Goal: Find specific page/section: Find specific page/section

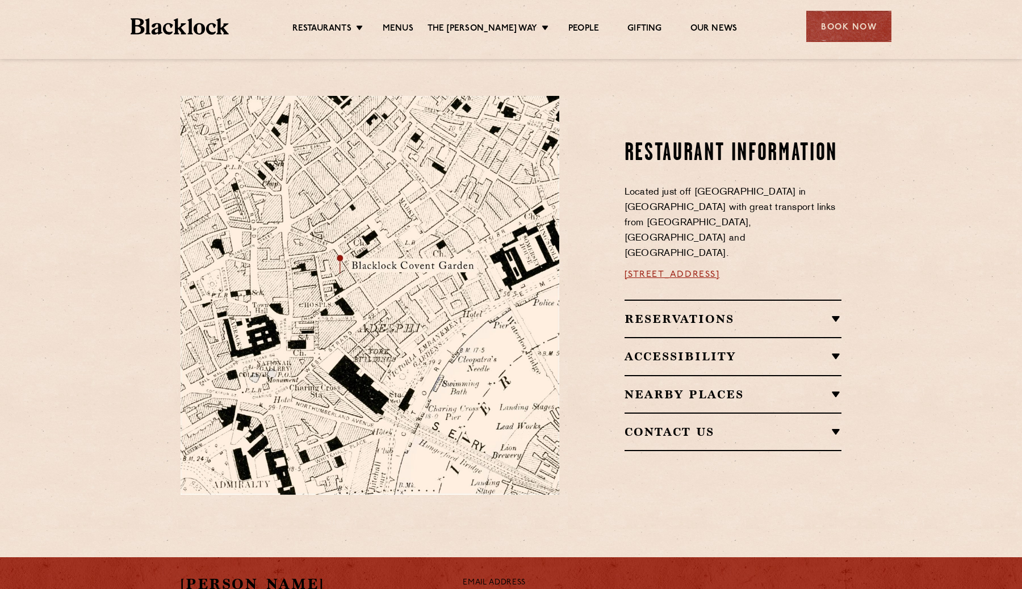
scroll to position [755, 0]
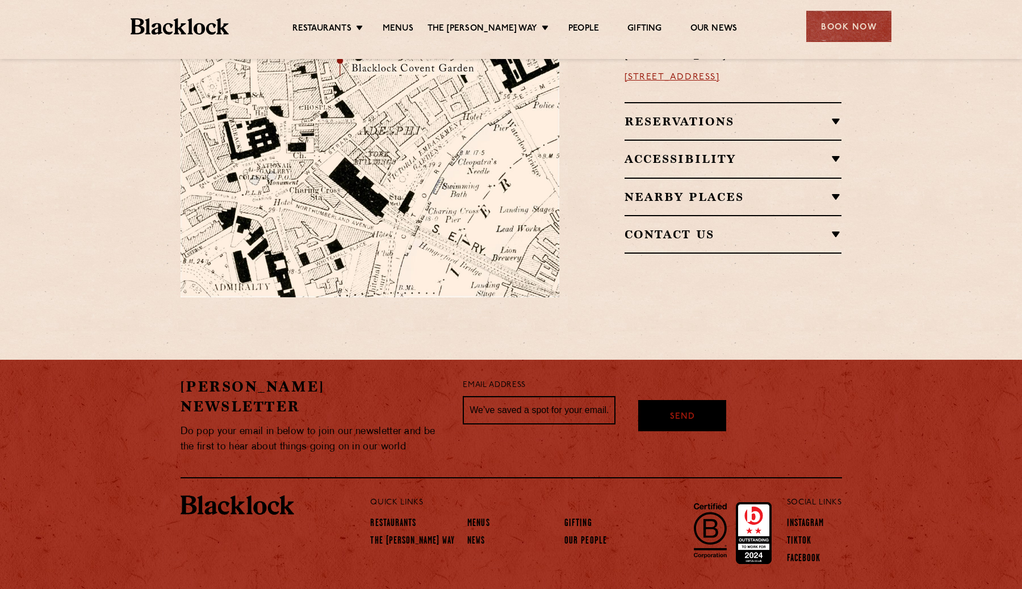
click at [407, 19] on ul "Restaurants Soho City Shoreditch Covent Garden Canary Wharf Manchester Birmingh…" at bounding box center [514, 27] width 571 height 18
click at [399, 24] on link "Menus" at bounding box center [398, 29] width 31 height 12
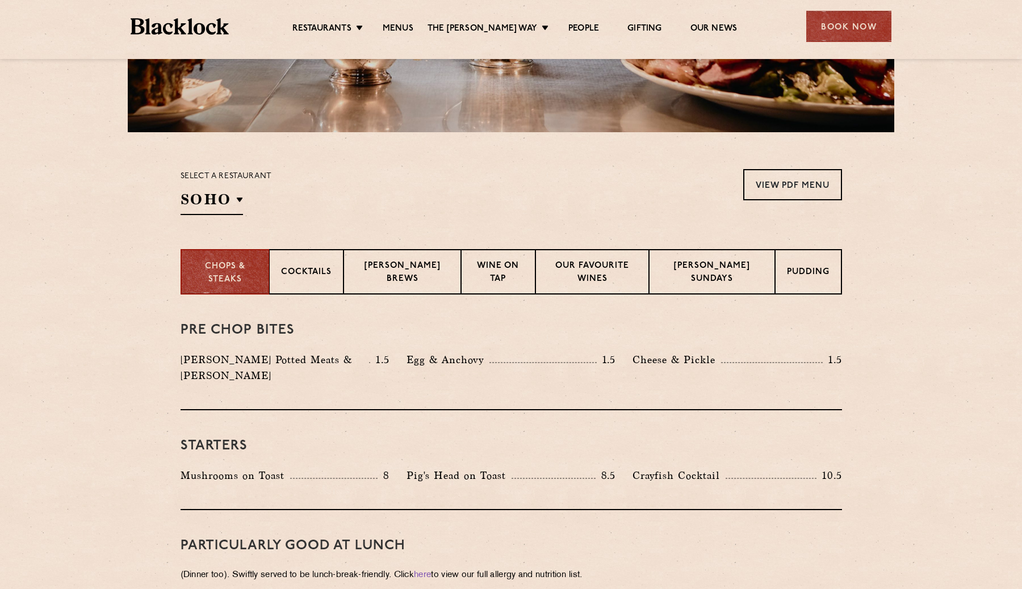
scroll to position [300, 0]
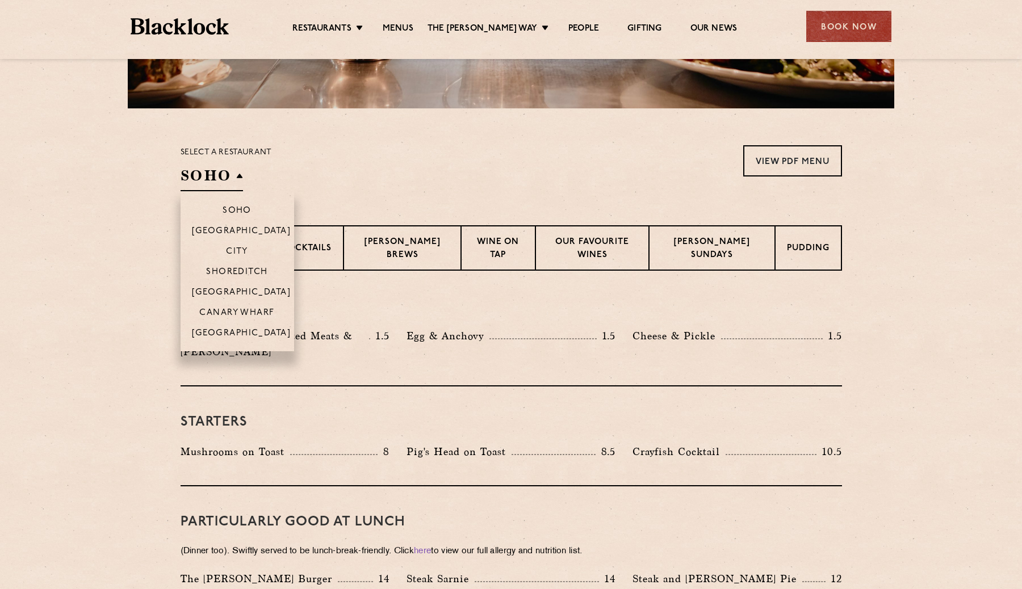
click at [232, 180] on h2 "SOHO" at bounding box center [211, 179] width 62 height 26
click at [262, 294] on p "[GEOGRAPHIC_DATA]" at bounding box center [241, 293] width 99 height 11
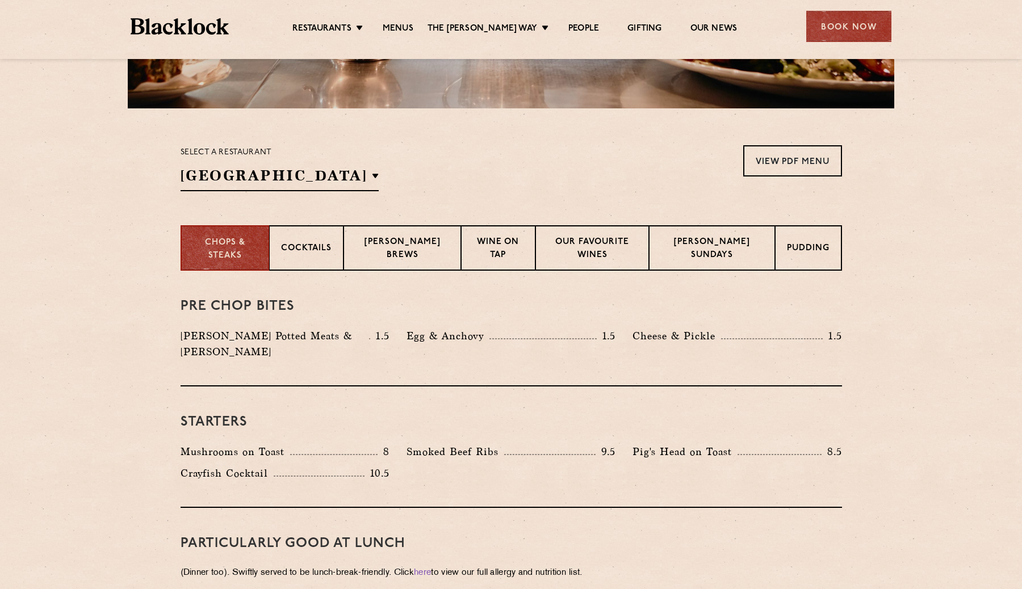
click at [81, 259] on section "Chops & Steaks Cocktails [PERSON_NAME] Brews Wine on Tap Our favourite wines [P…" at bounding box center [511, 247] width 1022 height 45
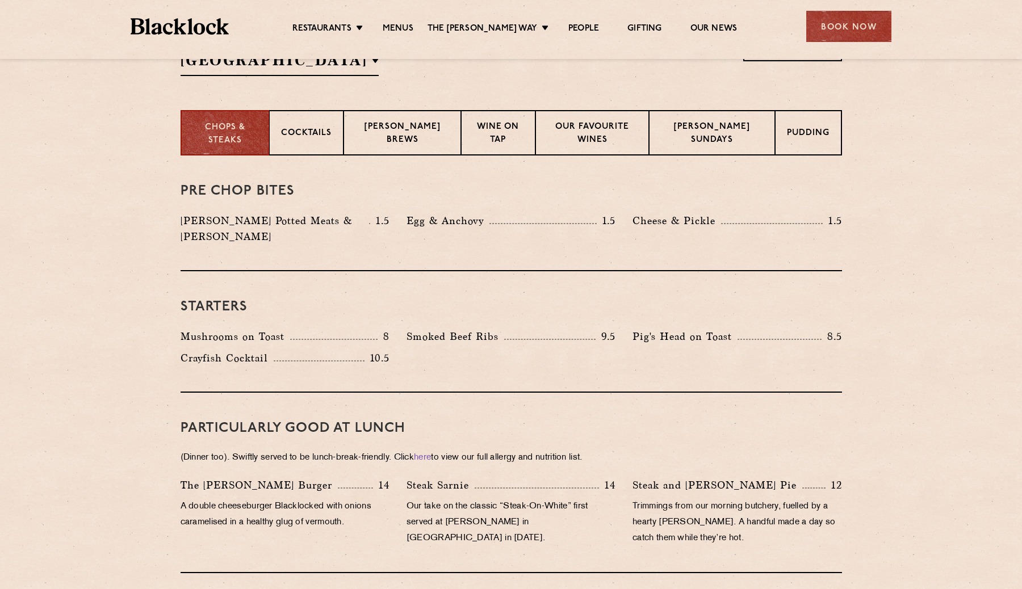
scroll to position [423, 0]
